Goal: Communication & Community: Answer question/provide support

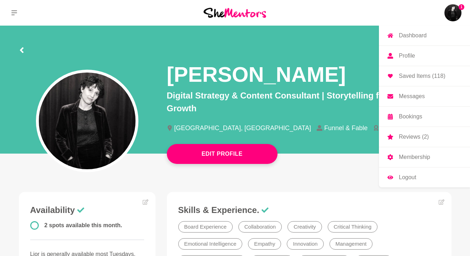
click at [447, 10] on img at bounding box center [453, 12] width 17 height 17
click at [419, 99] on p "Messages" at bounding box center [412, 97] width 26 height 6
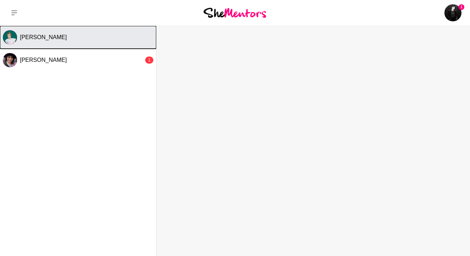
click at [75, 26] on button "[PERSON_NAME]" at bounding box center [78, 37] width 156 height 23
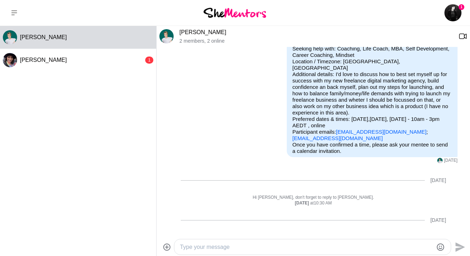
scroll to position [55, 0]
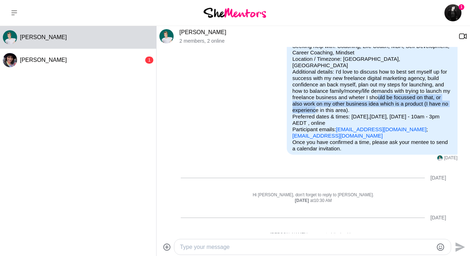
drag, startPoint x: 288, startPoint y: 100, endPoint x: 404, endPoint y: 103, distance: 115.8
click at [404, 103] on p "Purpose of Mentor Hour: I need tips Seeking help with: Coaching, Life Coach, MB…" at bounding box center [373, 88] width 160 height 103
click at [402, 104] on p "Purpose of Mentor Hour: I need tips Seeking help with: Coaching, Life Coach, MB…" at bounding box center [373, 88] width 160 height 103
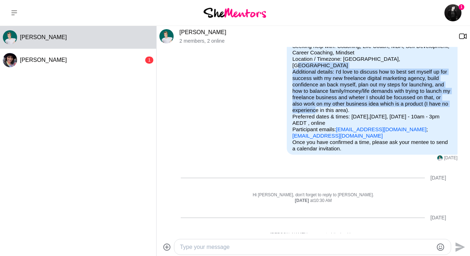
drag, startPoint x: 401, startPoint y: 103, endPoint x: 286, endPoint y: 63, distance: 121.4
click at [287, 63] on div "Hi [PERSON_NAME], I'd love to book a Mentor Hour with you! Purpose of Mentor Ho…" at bounding box center [372, 88] width 171 height 134
